Goal: Task Accomplishment & Management: Manage account settings

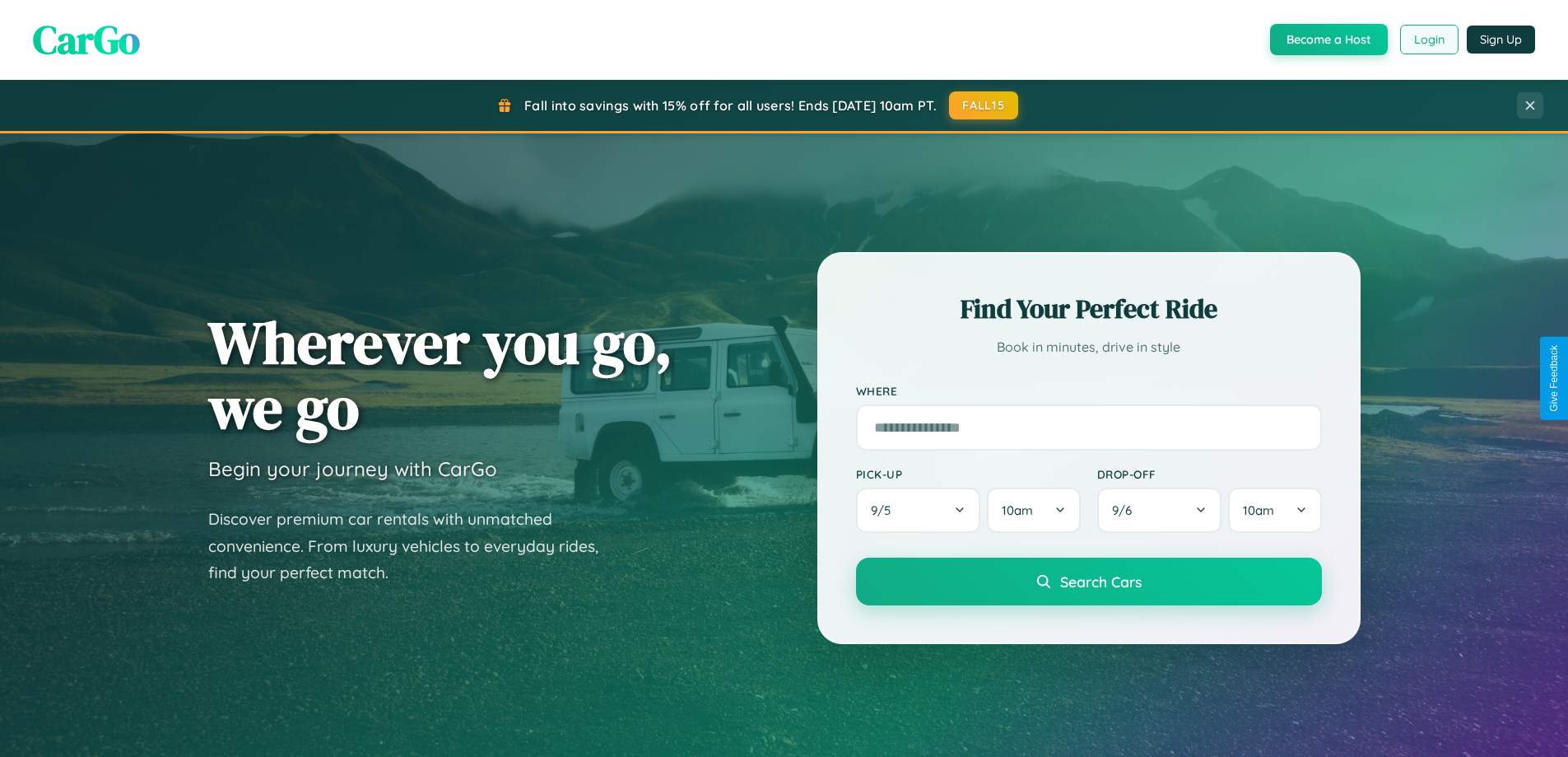
click at [1428, 40] on button "Login" at bounding box center [1430, 39] width 59 height 29
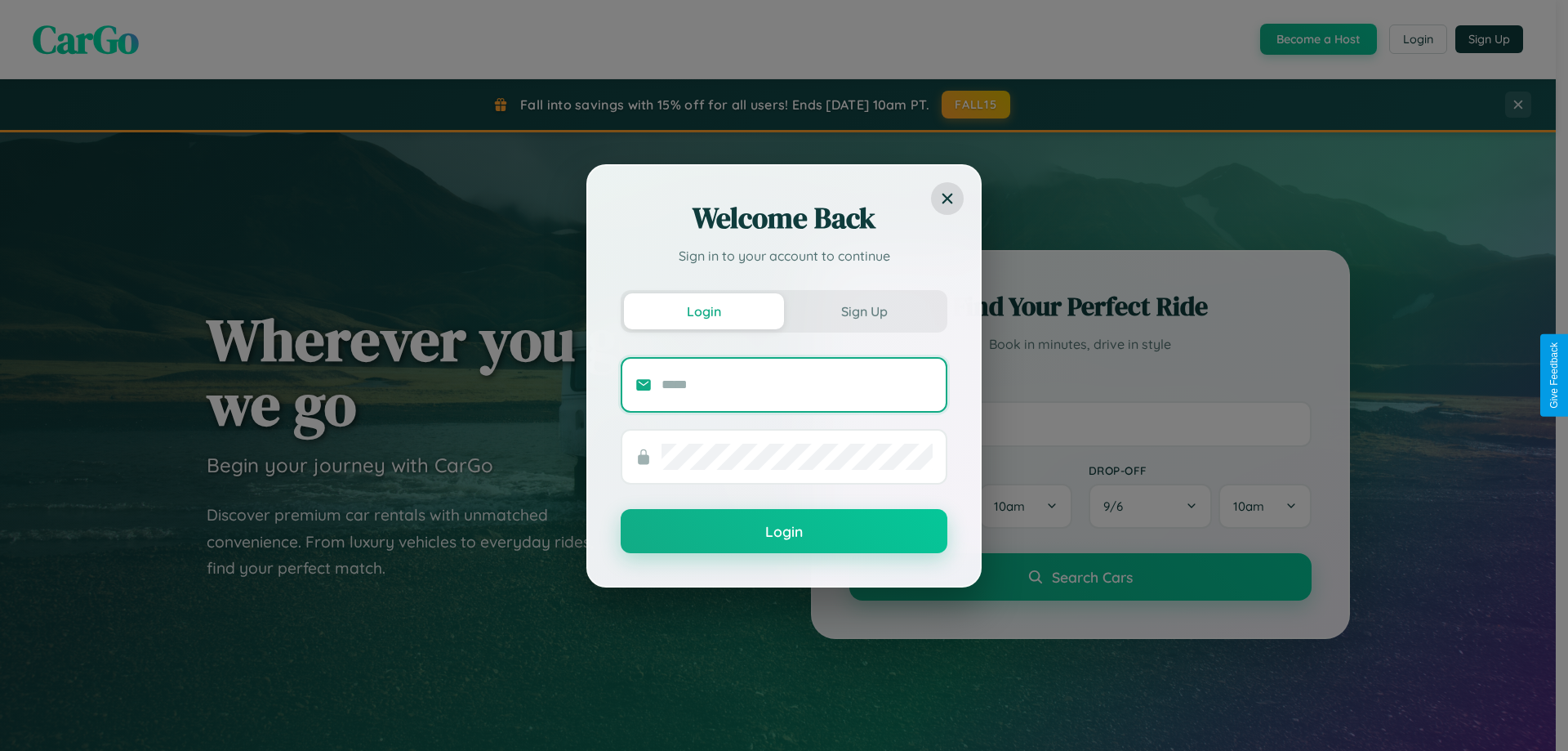
click at [797, 384] on input "text" at bounding box center [797, 384] width 271 height 26
type input "**********"
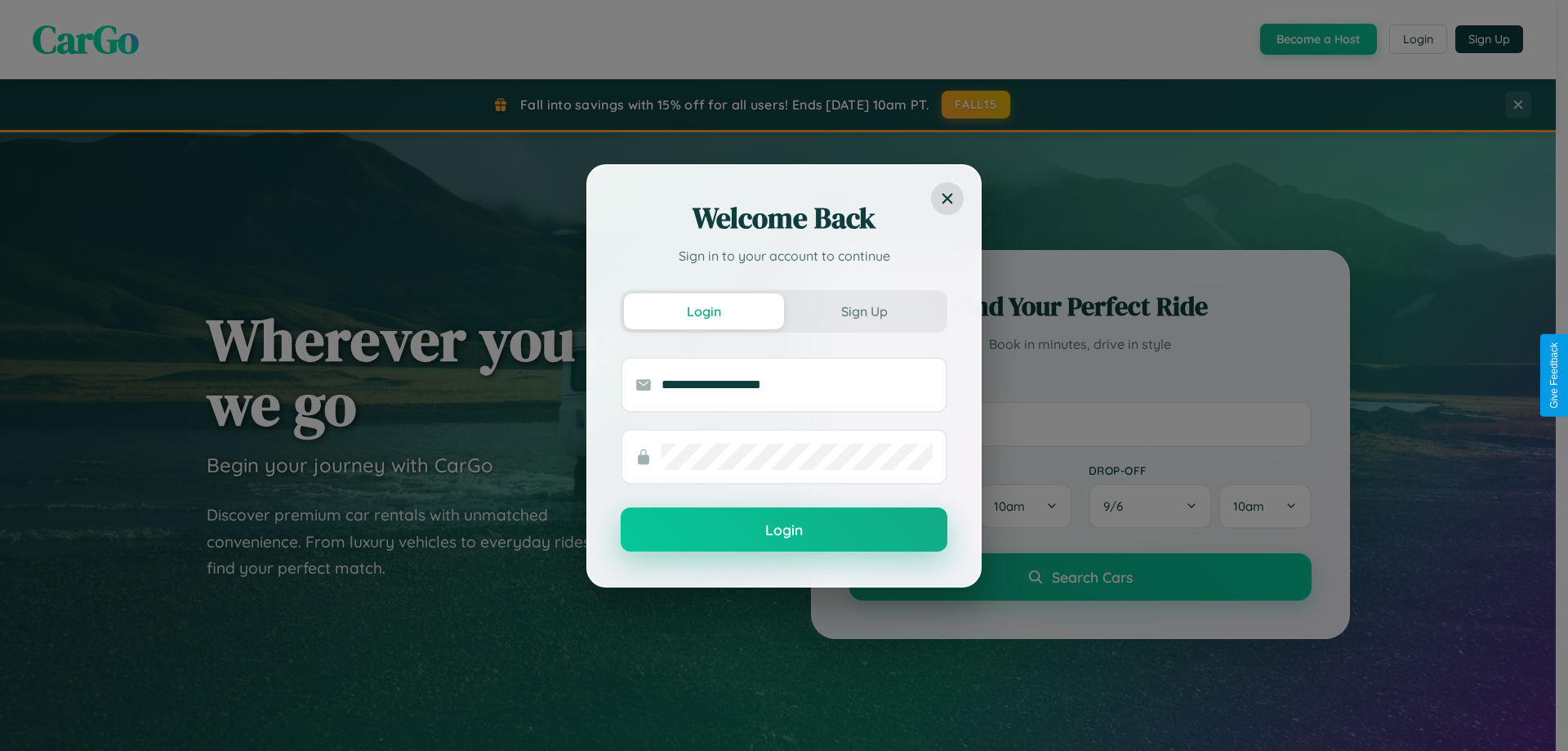
click at [784, 530] on button "Login" at bounding box center [784, 529] width 327 height 44
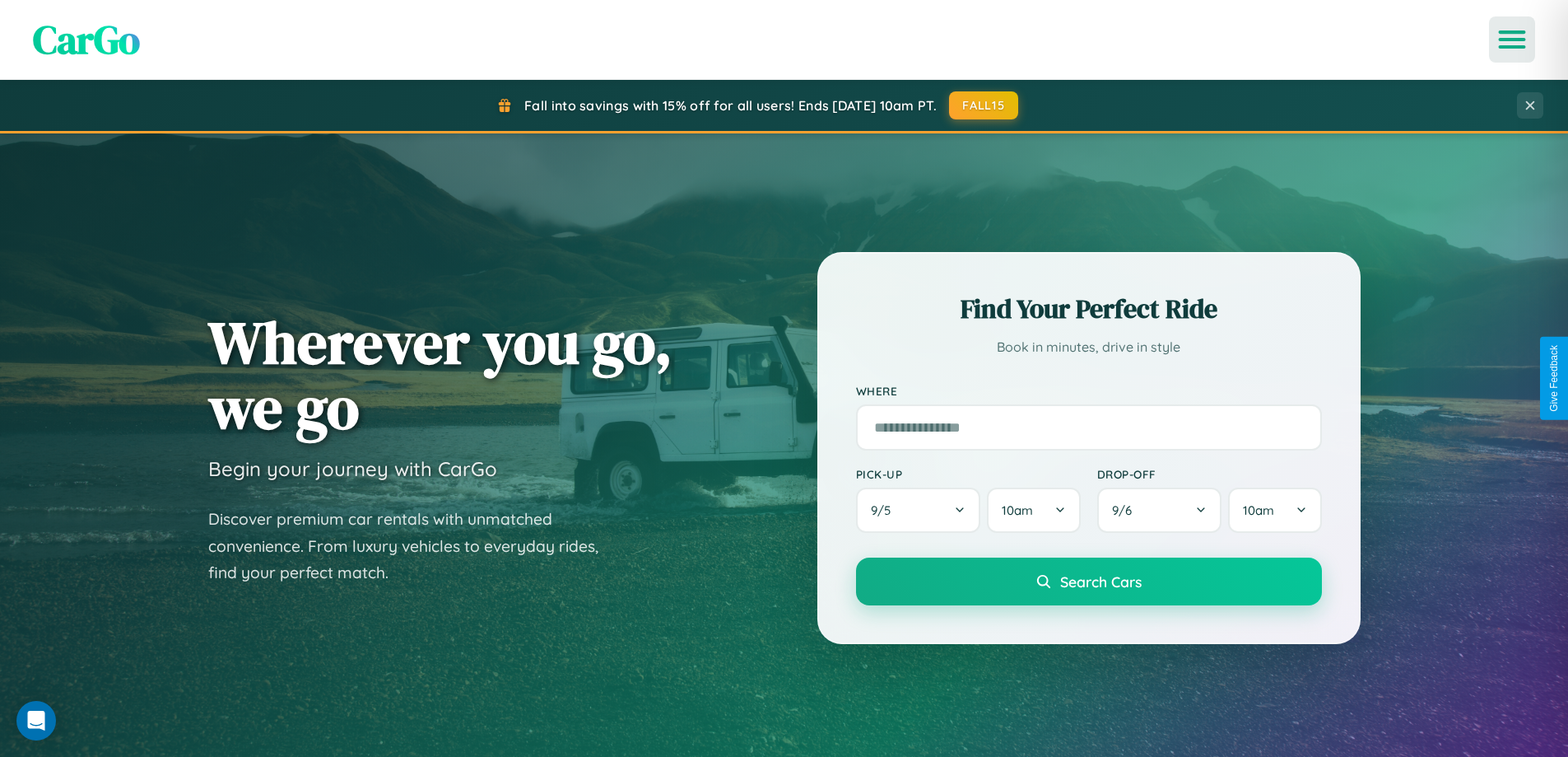
click at [1512, 40] on icon "Open menu" at bounding box center [1512, 40] width 24 height 15
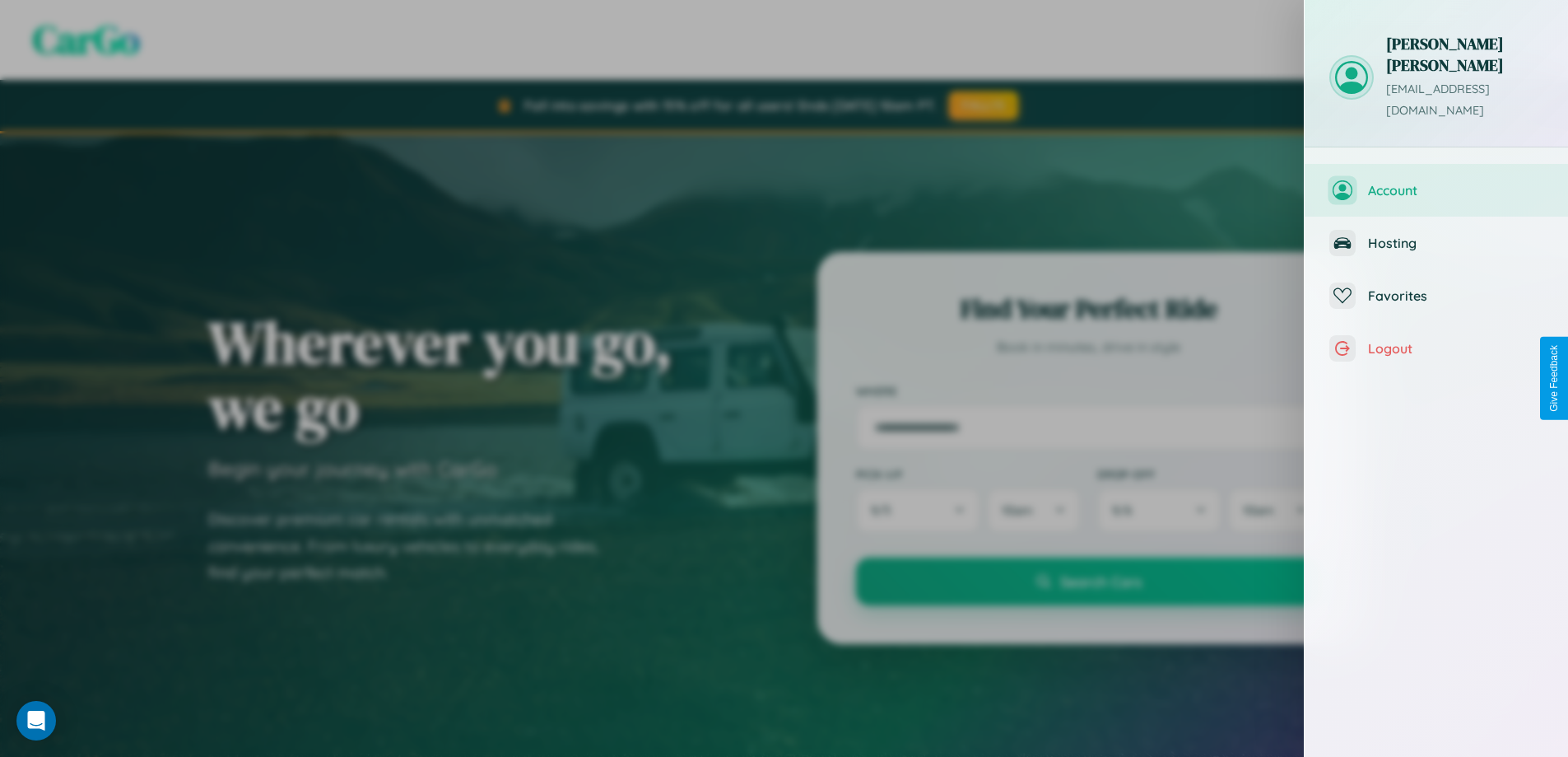
click at [1437, 182] on span "Account" at bounding box center [1456, 190] width 176 height 16
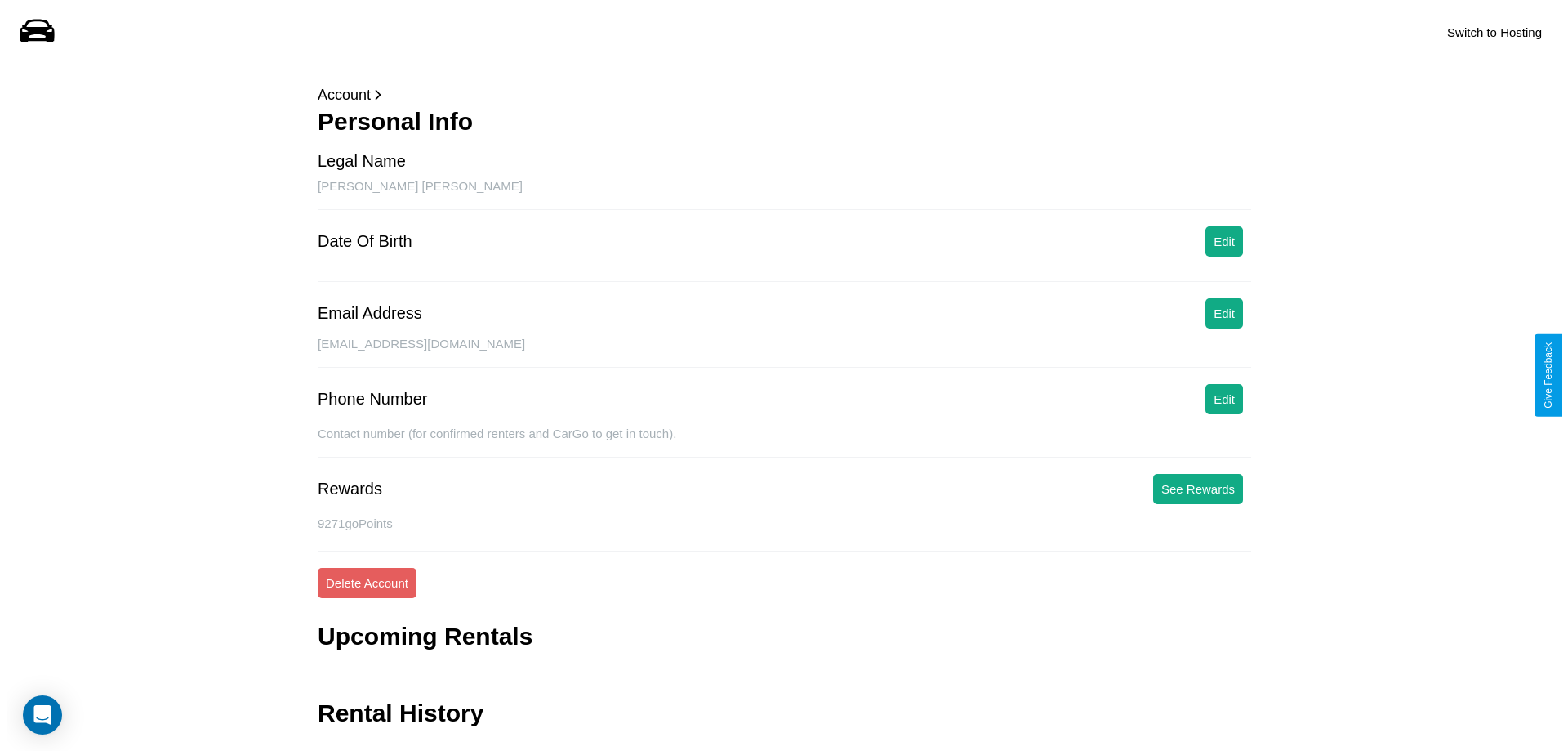
scroll to position [40, 0]
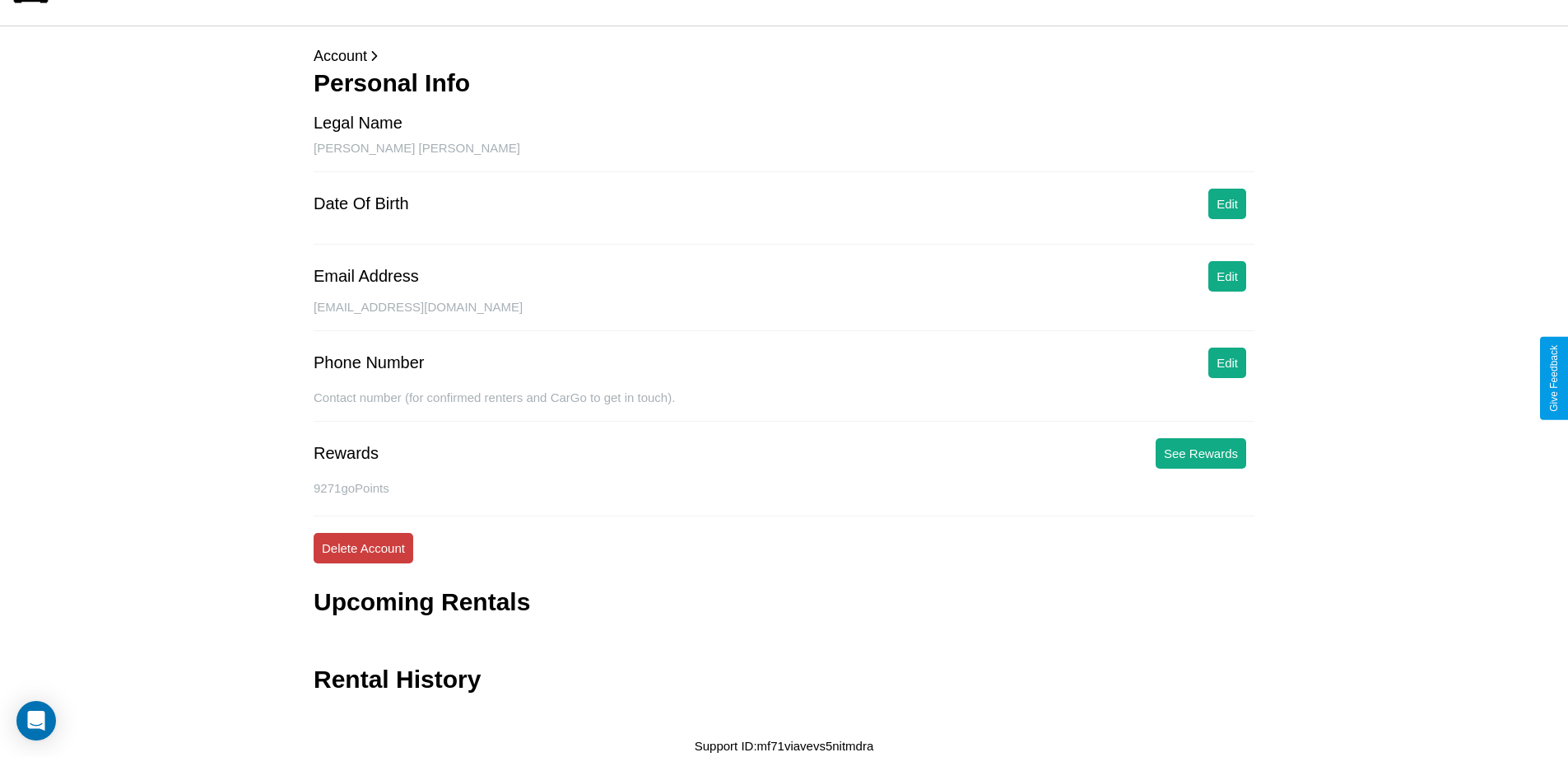
click at [363, 547] on button "Delete Account" at bounding box center [363, 548] width 100 height 30
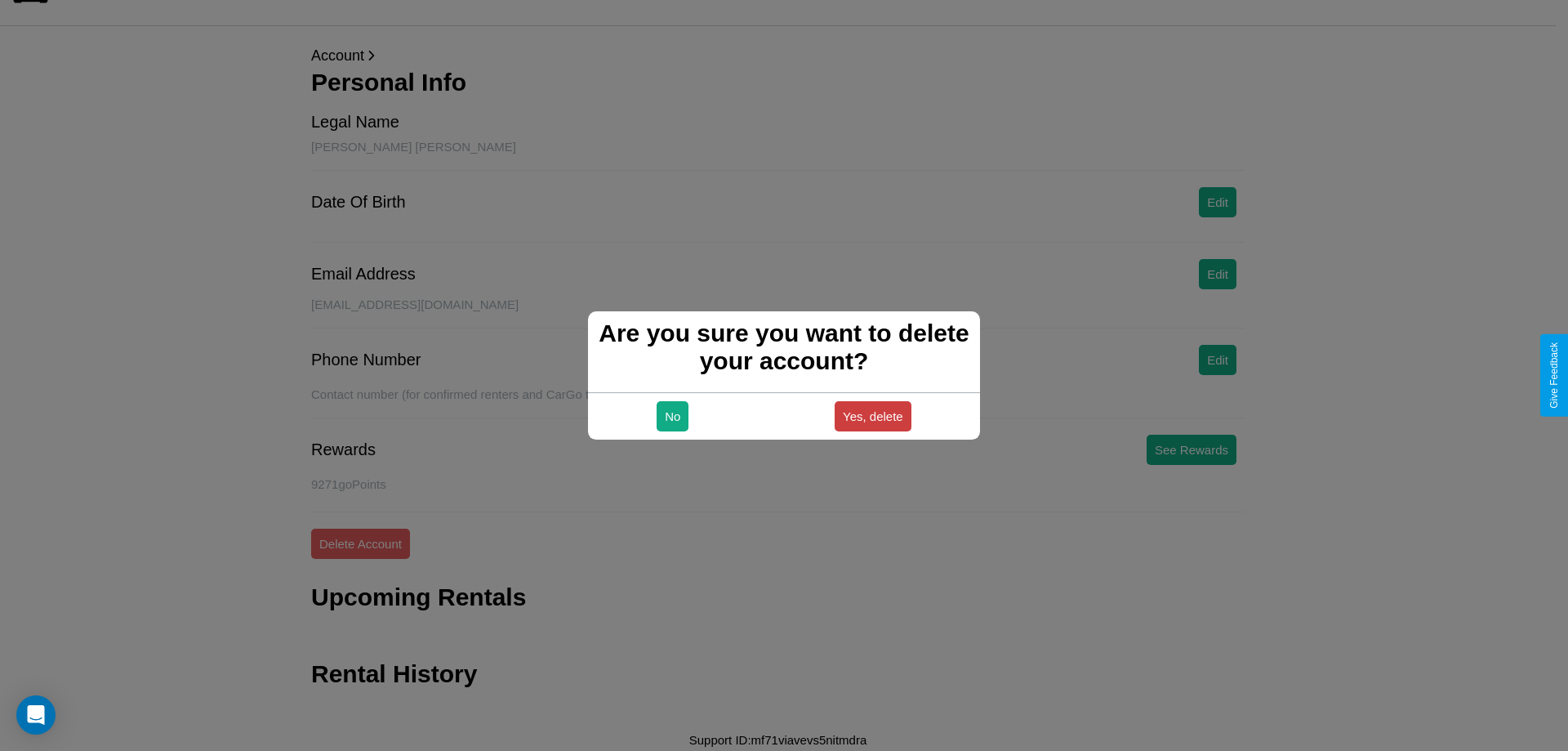
click at [873, 416] on button "Yes, delete" at bounding box center [873, 416] width 76 height 30
